Goal: Find specific page/section: Find specific page/section

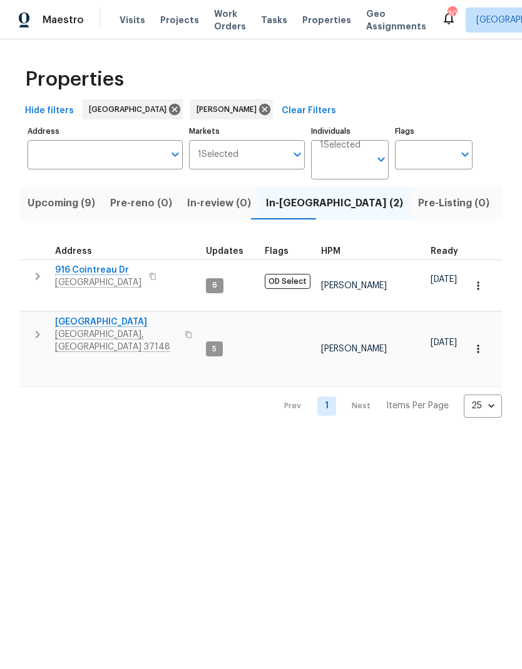
click at [475, 343] on icon "button" at bounding box center [478, 349] width 13 height 13
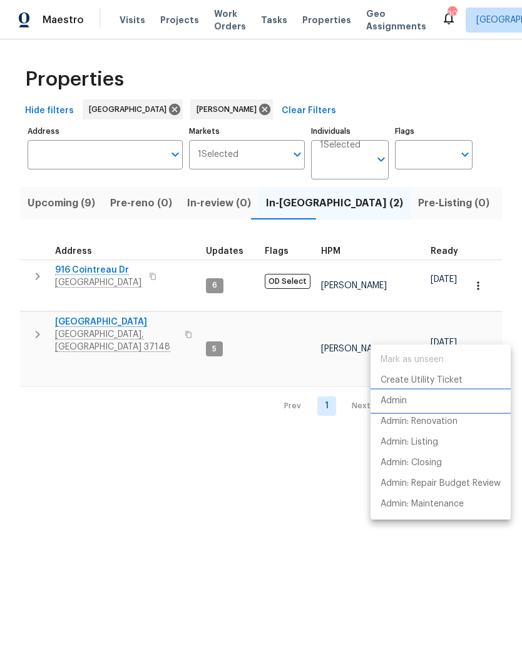
click at [394, 402] on p "Admin" at bounding box center [393, 401] width 26 height 13
click at [31, 322] on div at bounding box center [261, 334] width 522 height 669
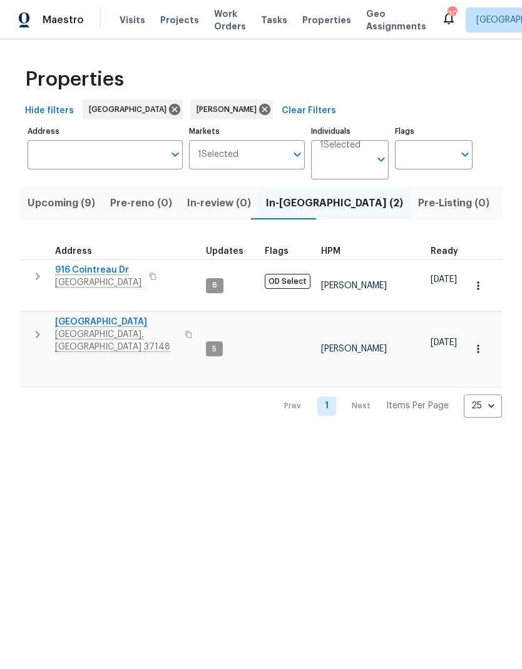
click at [25, 278] on button "button" at bounding box center [37, 276] width 25 height 25
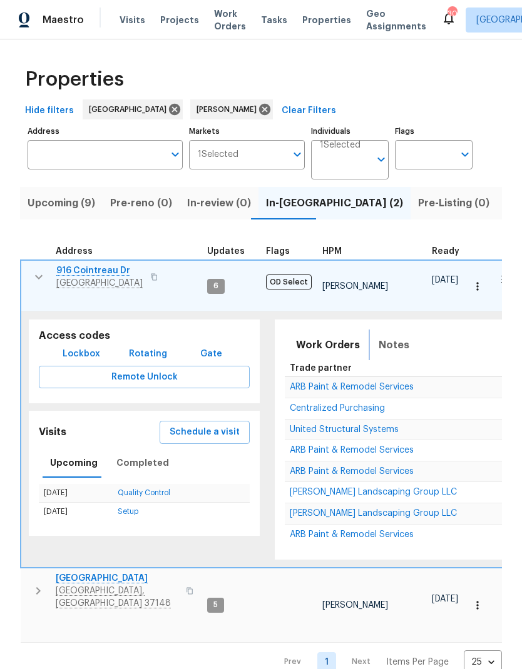
click at [377, 330] on button "Notes" at bounding box center [394, 345] width 46 height 30
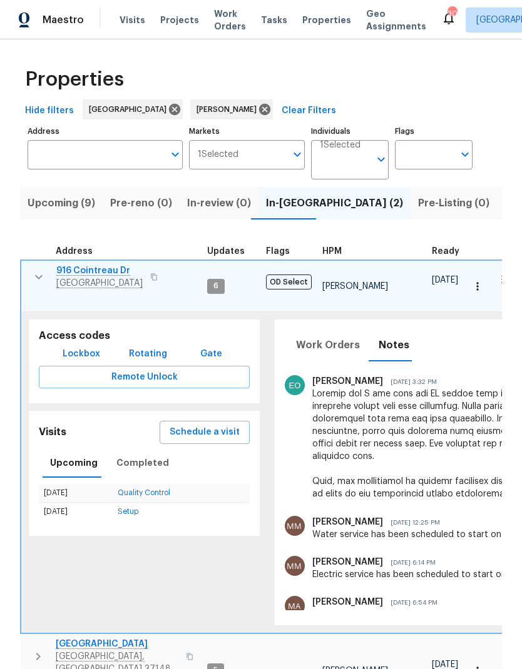
click at [38, 276] on icon "button" at bounding box center [38, 277] width 15 height 15
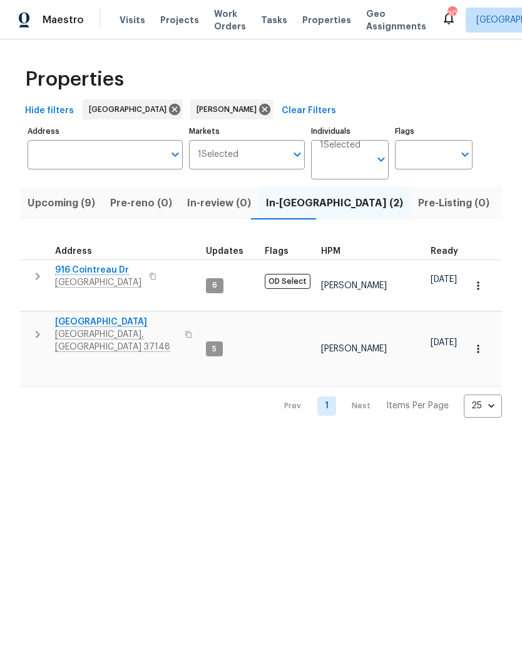
click at [56, 198] on span "Upcoming (9)" at bounding box center [62, 204] width 68 height 18
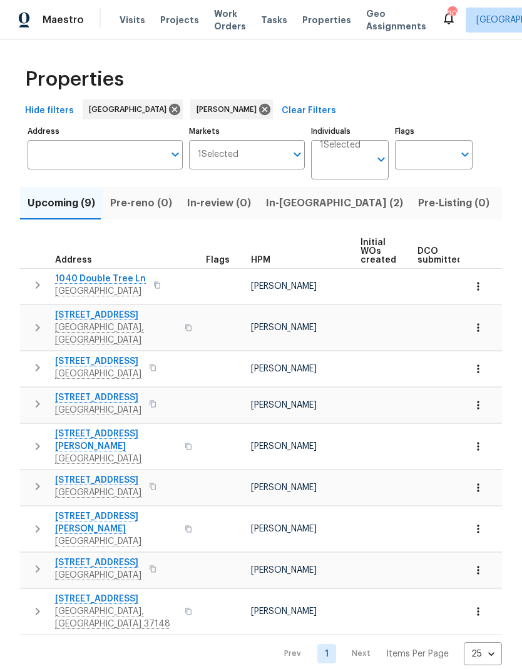
click at [33, 283] on icon "button" at bounding box center [37, 285] width 15 height 15
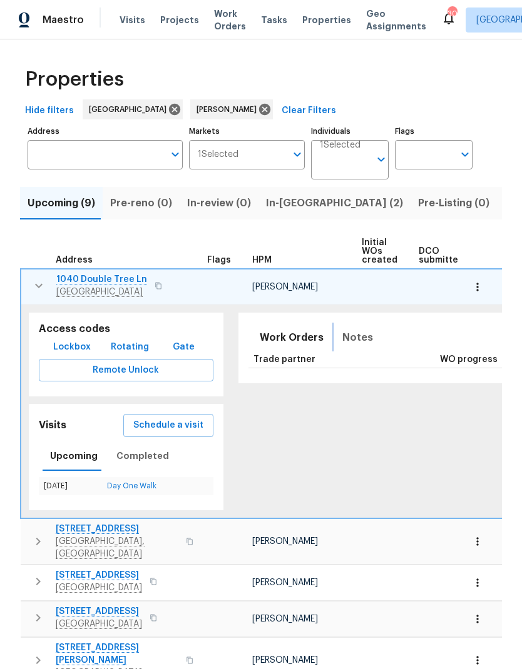
click at [338, 328] on button "Notes" at bounding box center [358, 338] width 46 height 30
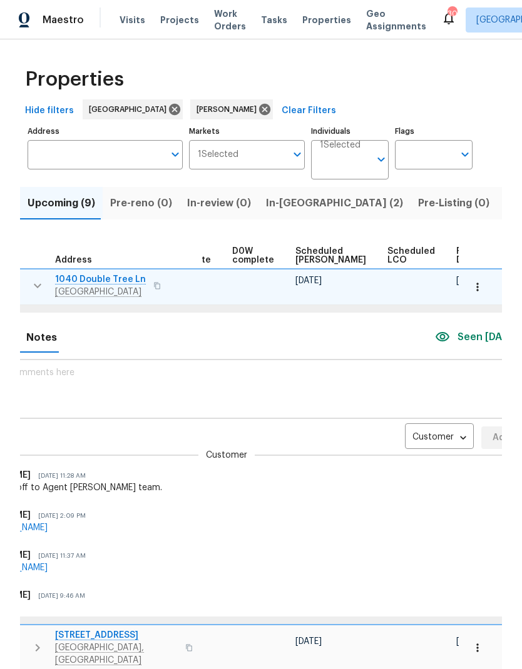
click at [382, 407] on body "Maestro Visits Projects Work Orders Tasks Properties Geo Assignments 30 [GEOGRA…" at bounding box center [261, 334] width 522 height 669
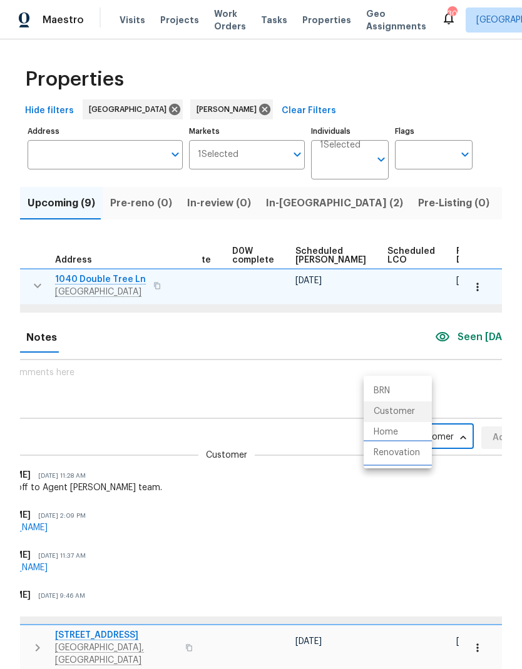
click at [378, 454] on li "Renovation" at bounding box center [397, 453] width 68 height 21
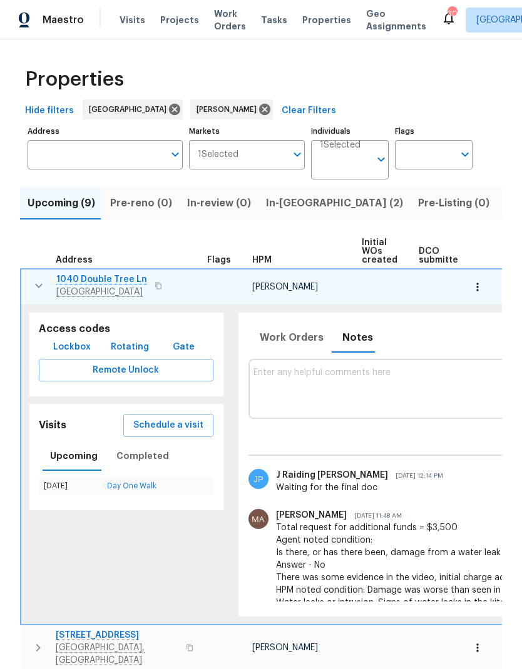
click at [41, 284] on icon "button" at bounding box center [39, 286] width 8 height 4
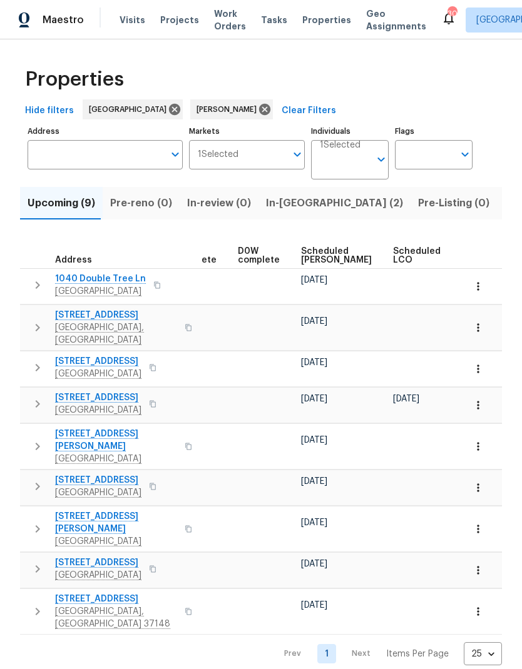
scroll to position [0, 306]
click at [308, 255] on span "Scheduled [PERSON_NAME]" at bounding box center [339, 256] width 71 height 18
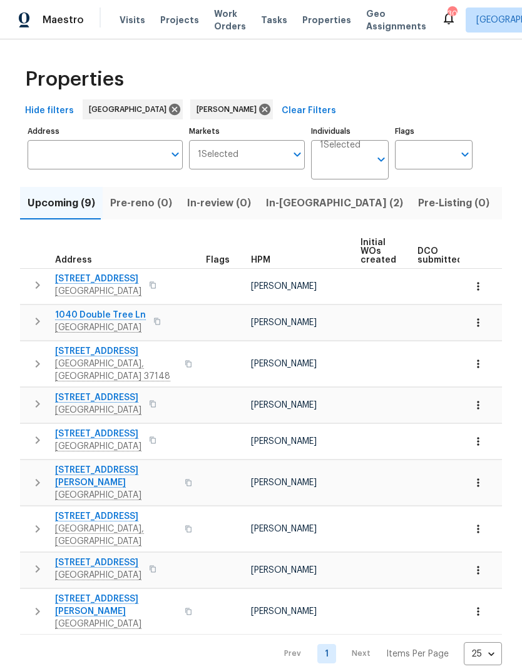
click at [38, 289] on icon "button" at bounding box center [37, 285] width 15 height 15
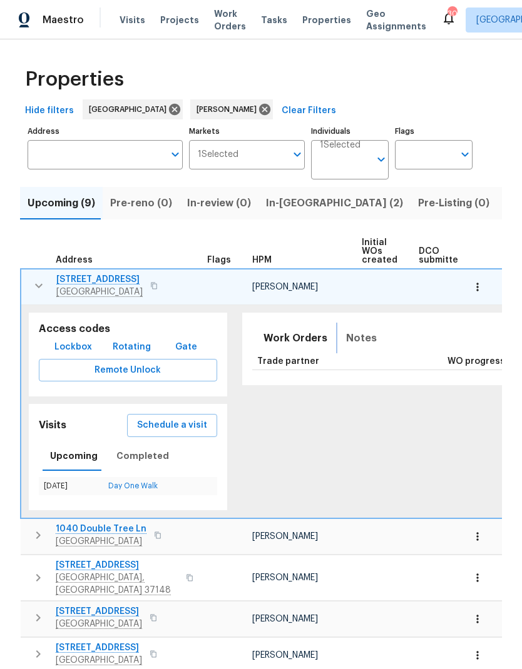
click at [346, 334] on span "Notes" at bounding box center [361, 339] width 31 height 18
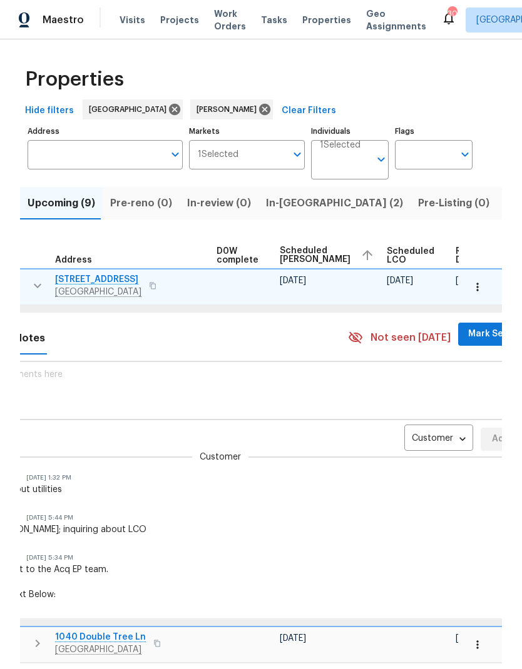
scroll to position [0, 331]
click at [391, 437] on body "Maestro Visits Projects Work Orders Tasks Properties Geo Assignments 30 [GEOGRA…" at bounding box center [261, 334] width 522 height 669
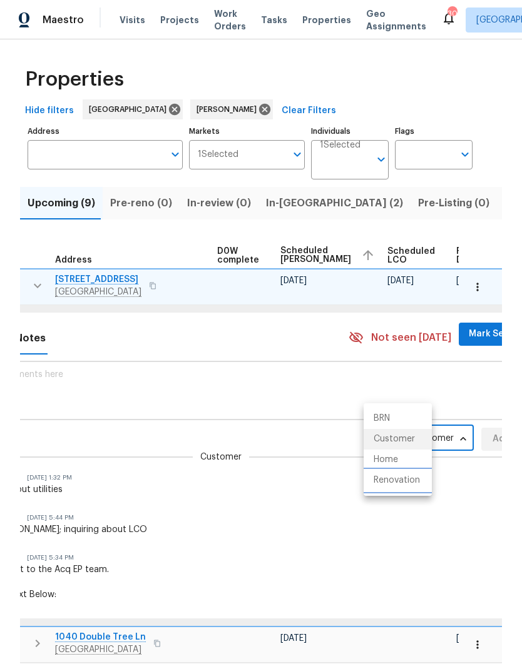
click at [379, 485] on li "Renovation" at bounding box center [397, 480] width 68 height 21
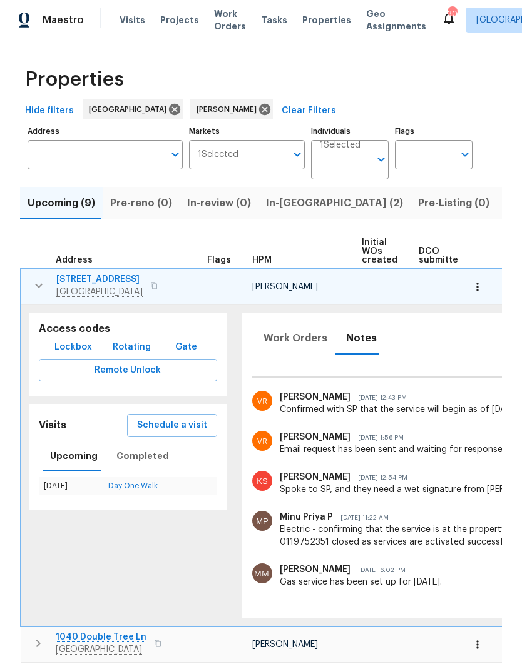
scroll to position [0, 0]
click at [38, 293] on icon "button" at bounding box center [38, 285] width 15 height 15
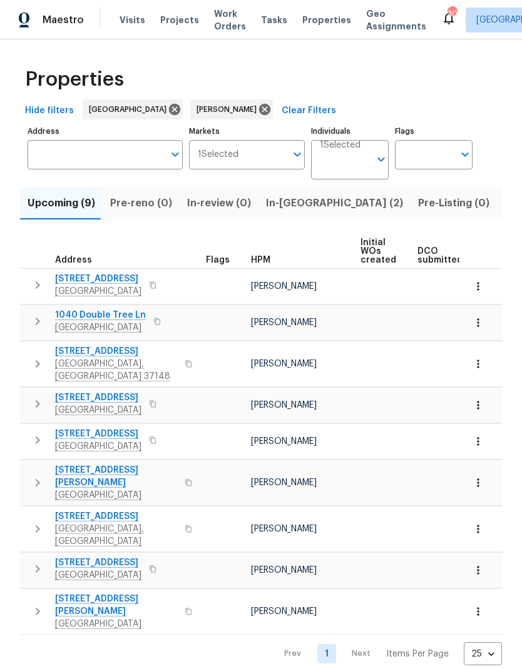
click at [46, 350] on button "button" at bounding box center [37, 364] width 25 height 38
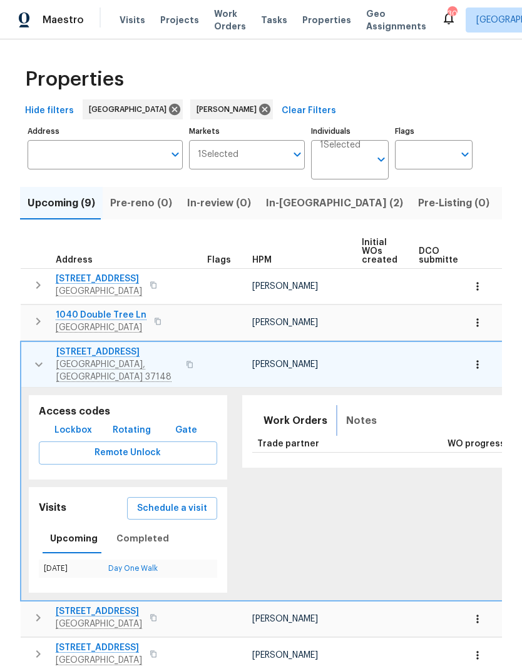
click at [347, 406] on button "Notes" at bounding box center [361, 421] width 46 height 30
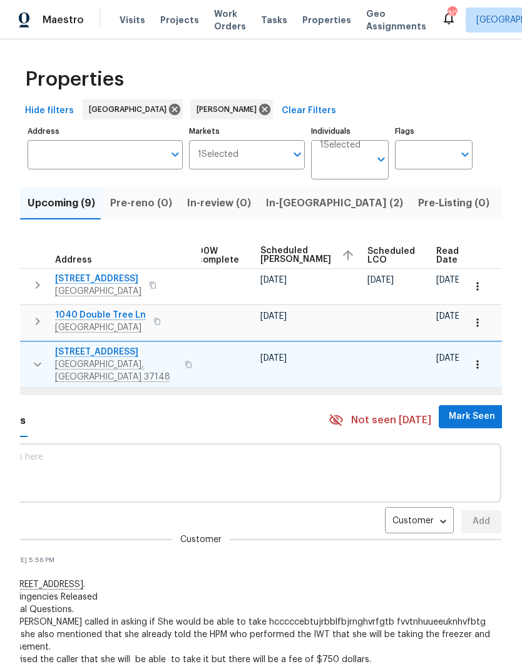
scroll to position [0, 331]
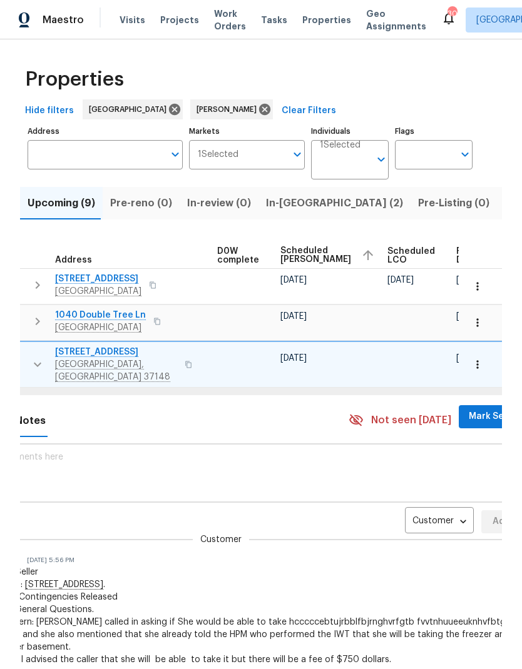
click at [391, 505] on body "Maestro Visits Projects Work Orders Tasks Properties Geo Assignments 30 [GEOGRA…" at bounding box center [261, 334] width 522 height 669
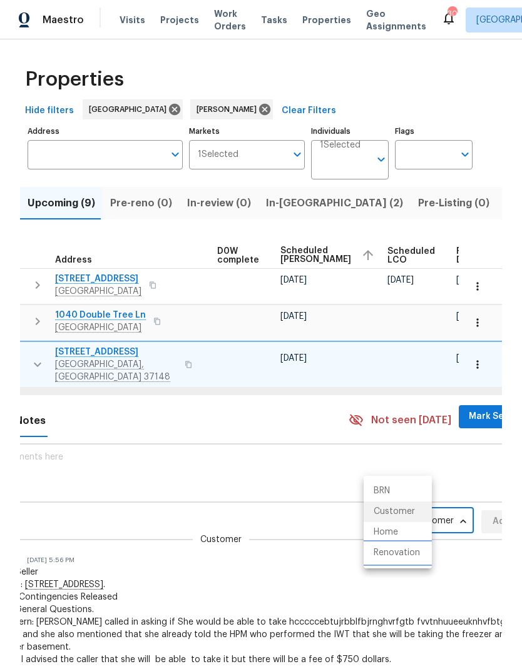
click at [383, 554] on li "Renovation" at bounding box center [397, 553] width 68 height 21
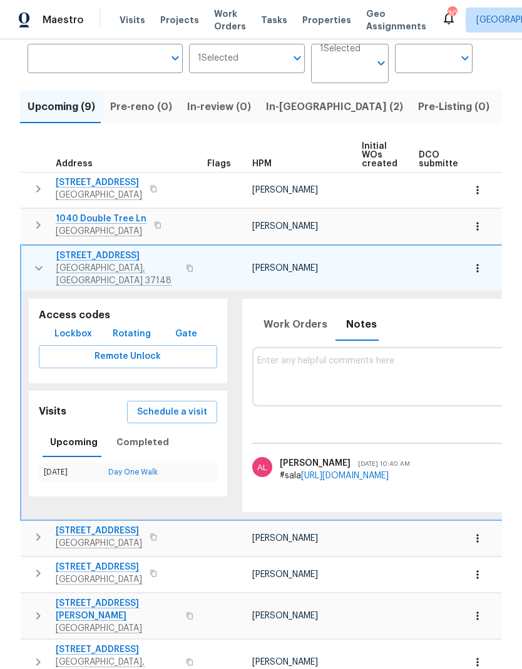
scroll to position [0, 0]
click at [35, 250] on button "button" at bounding box center [38, 269] width 25 height 38
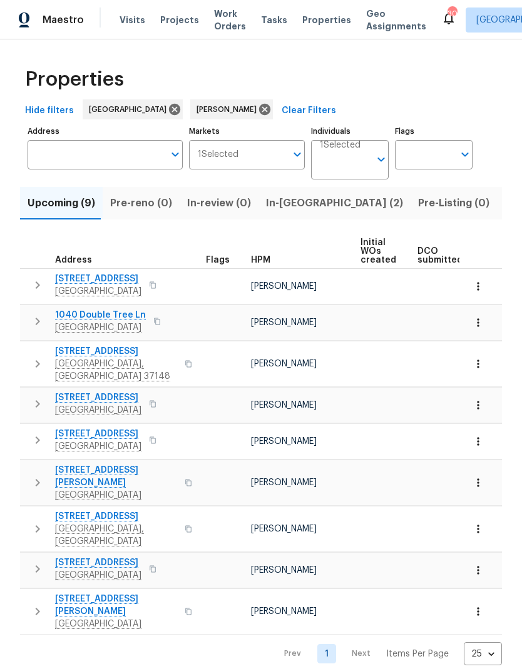
click at [28, 392] on button "button" at bounding box center [37, 404] width 25 height 25
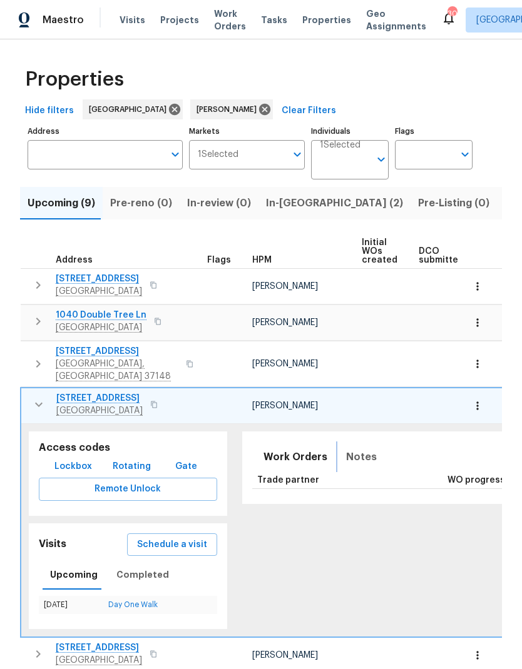
click at [346, 449] on span "Notes" at bounding box center [361, 458] width 31 height 18
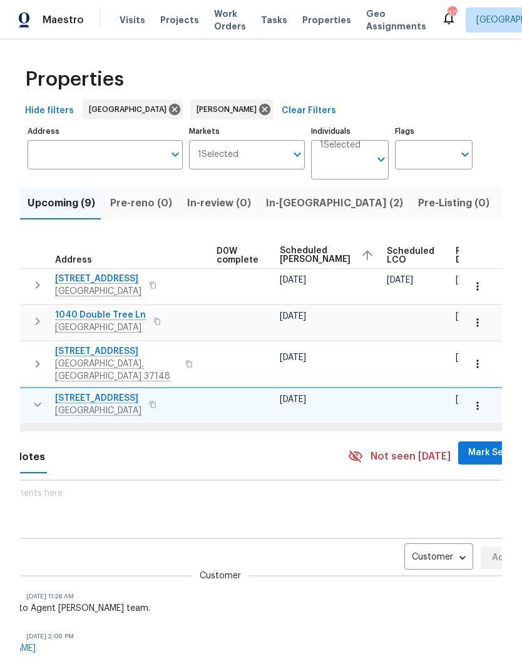
scroll to position [0, 331]
click at [389, 539] on body "Maestro Visits Projects Work Orders Tasks Properties Geo Assignments 30 [GEOGRA…" at bounding box center [261, 334] width 522 height 669
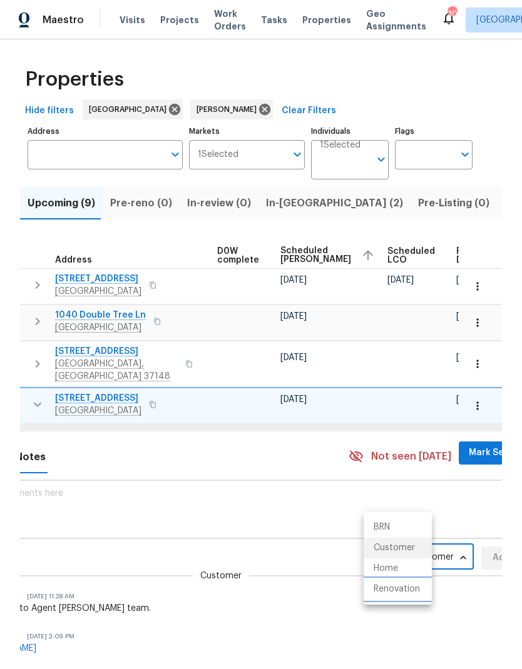
click at [392, 582] on li "Renovation" at bounding box center [397, 589] width 68 height 21
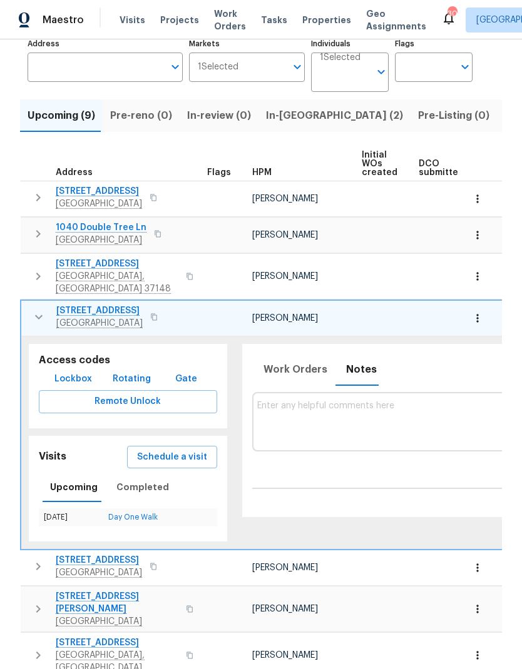
scroll to position [0, 0]
click at [40, 315] on icon "button" at bounding box center [39, 317] width 8 height 4
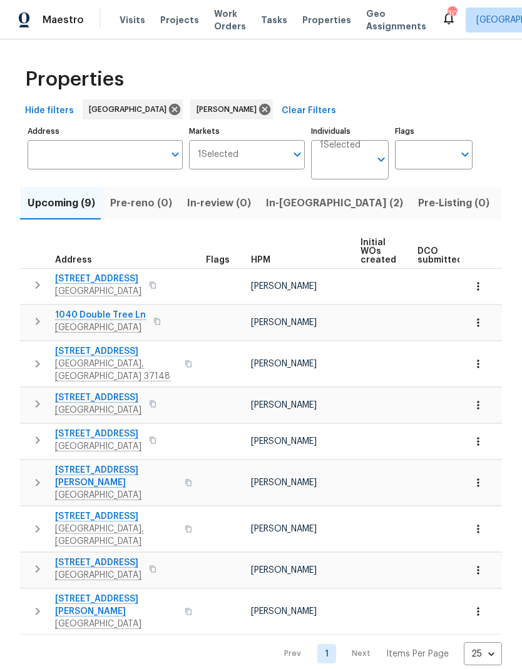
click at [258, 200] on button "In-[GEOGRAPHIC_DATA] (2)" at bounding box center [334, 203] width 152 height 33
